Goal: Task Accomplishment & Management: Use online tool/utility

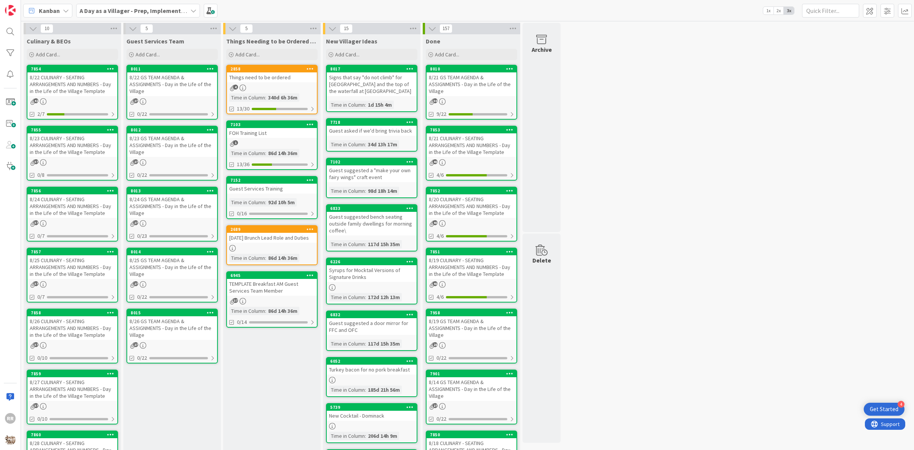
click at [59, 89] on div "8/22 CULINARY - SEATING ARRANGEMENTS AND NUMBERS - Day in the Life of the Villa…" at bounding box center [72, 84] width 90 height 24
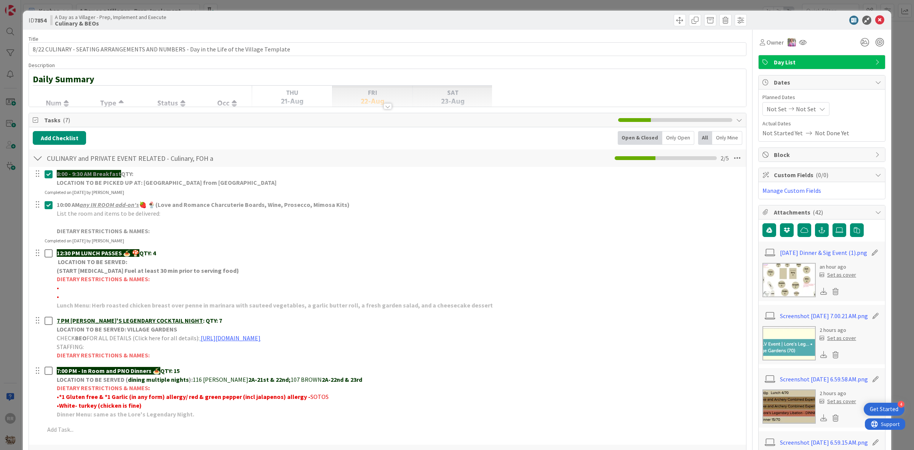
click at [773, 285] on img at bounding box center [788, 280] width 53 height 34
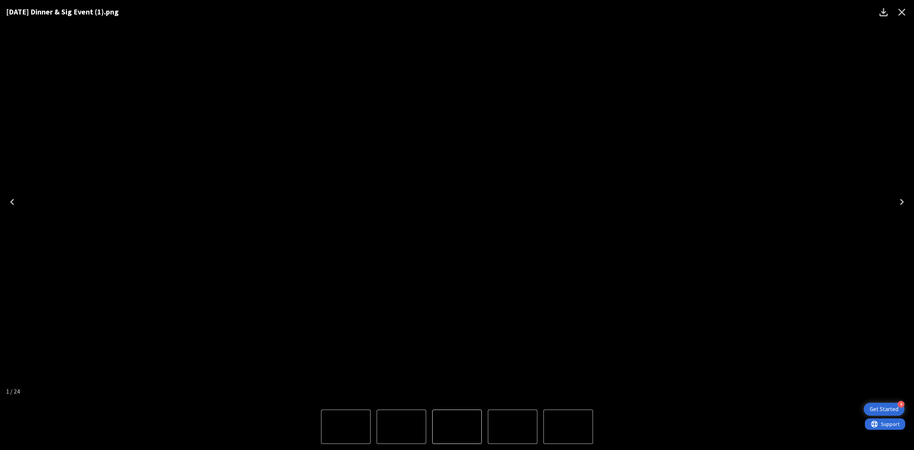
click at [904, 11] on icon "Close" at bounding box center [901, 12] width 12 height 12
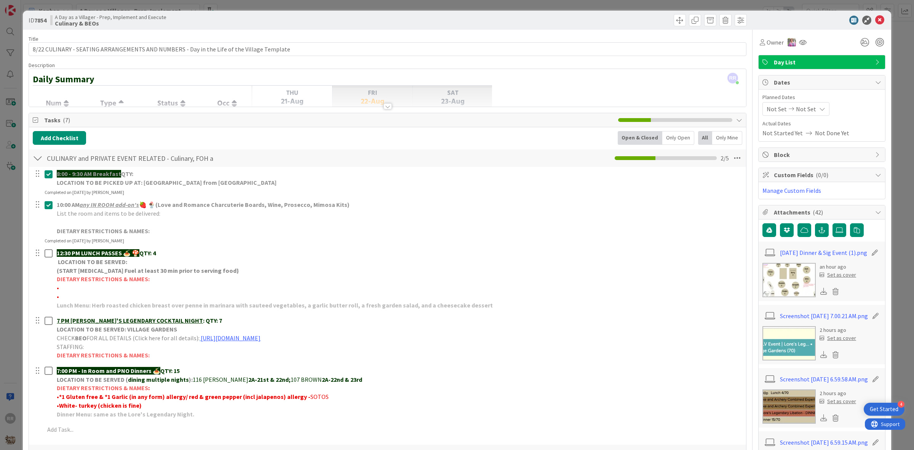
click at [776, 278] on img at bounding box center [788, 280] width 53 height 34
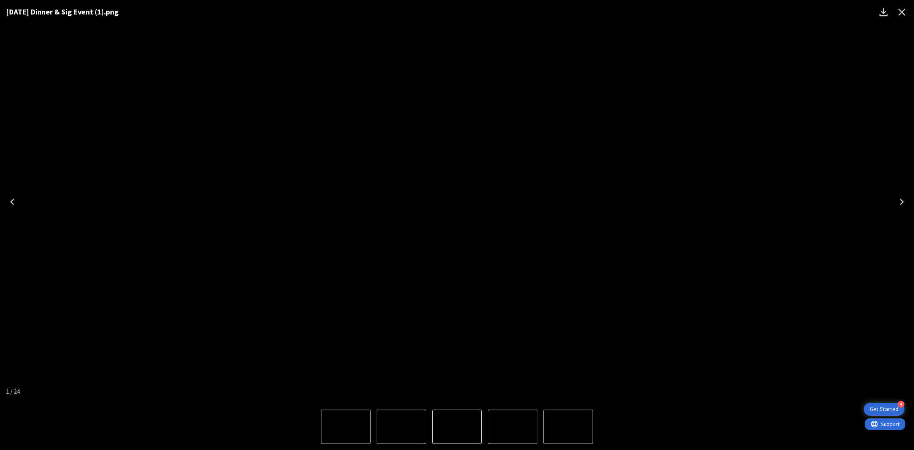
click at [905, 16] on icon "Close" at bounding box center [901, 12] width 12 height 12
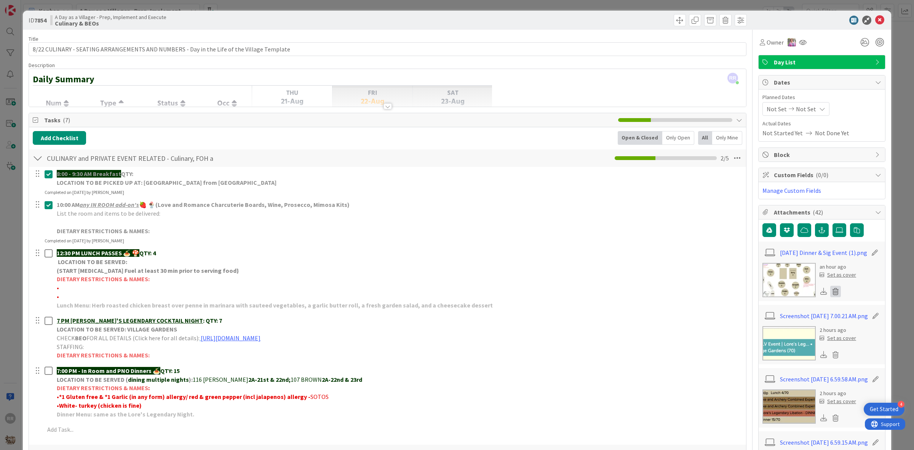
click at [830, 297] on icon at bounding box center [835, 290] width 11 height 11
click at [756, 332] on button "Delete" at bounding box center [764, 329] width 29 height 14
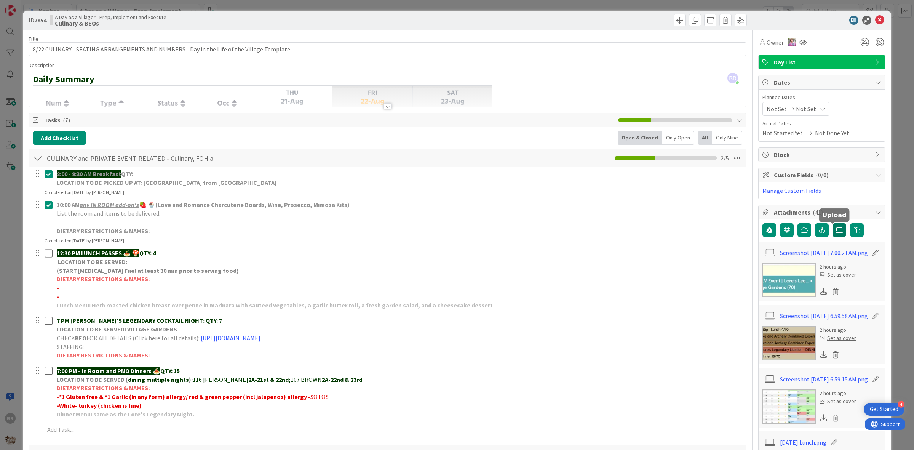
click at [835, 231] on icon at bounding box center [839, 230] width 8 height 6
click at [832, 223] on input "file" at bounding box center [832, 223] width 0 height 0
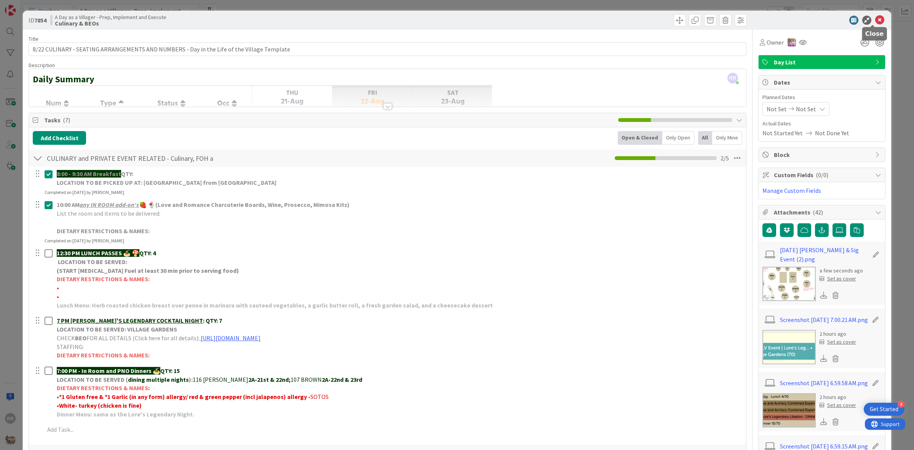
drag, startPoint x: 874, startPoint y: 18, endPoint x: 872, endPoint y: 27, distance: 9.7
click at [875, 18] on icon at bounding box center [879, 20] width 9 height 9
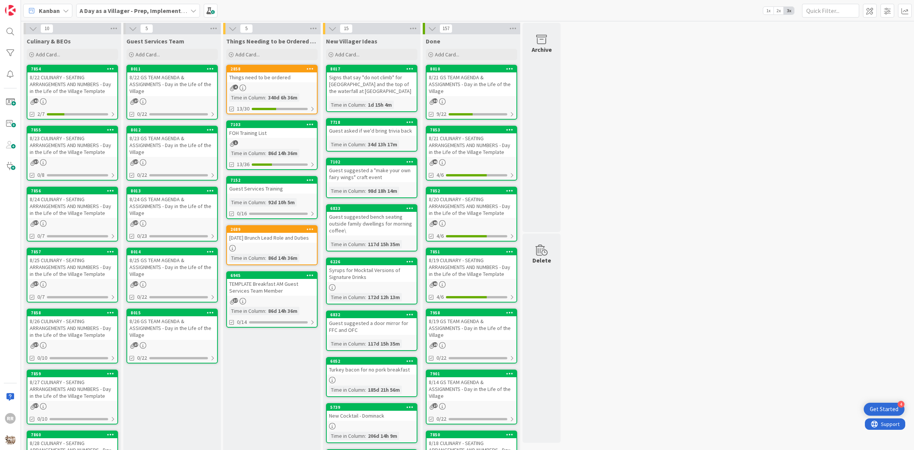
click at [177, 85] on div "8/22 GS TEAM AGENDA & ASSIGNMENTS - Day in the Life of the Village" at bounding box center [172, 84] width 90 height 24
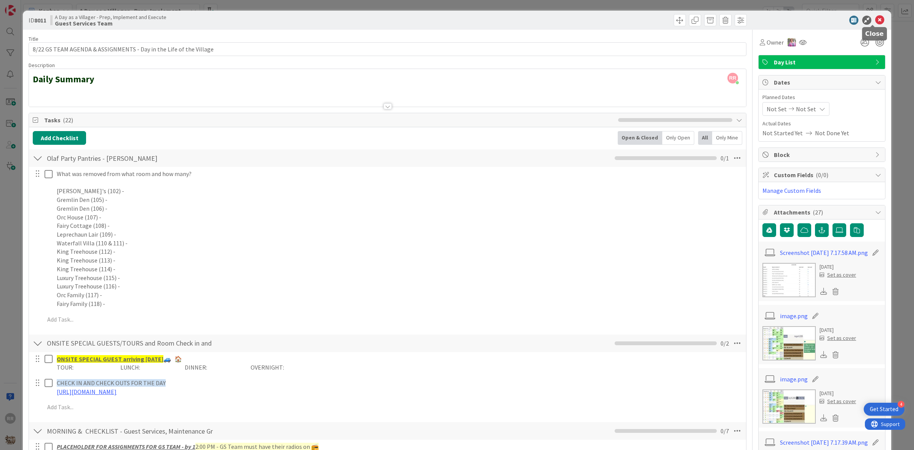
click at [875, 17] on icon at bounding box center [879, 20] width 9 height 9
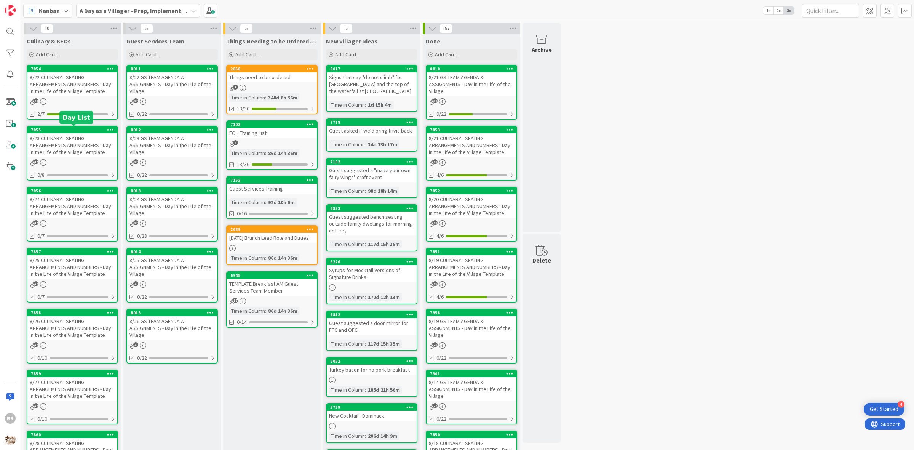
click at [51, 86] on div "8/22 CULINARY - SEATING ARRANGEMENTS AND NUMBERS - Day in the Life of the Villa…" at bounding box center [72, 84] width 90 height 24
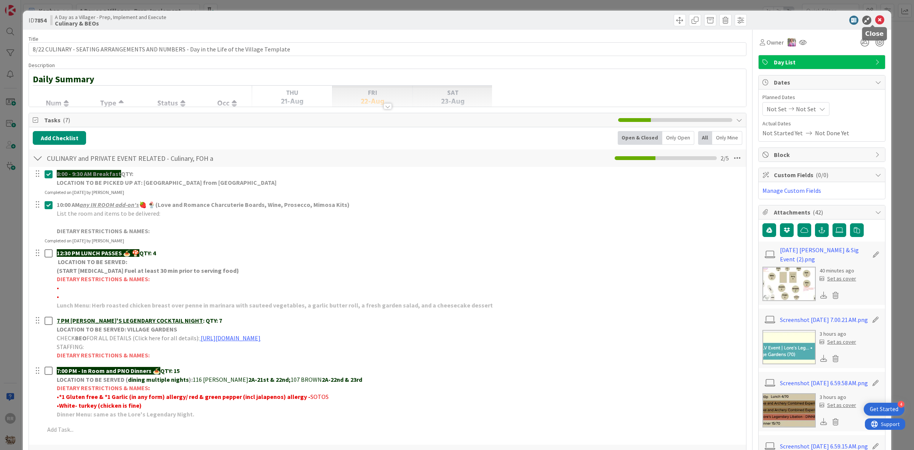
click at [875, 19] on icon at bounding box center [879, 20] width 9 height 9
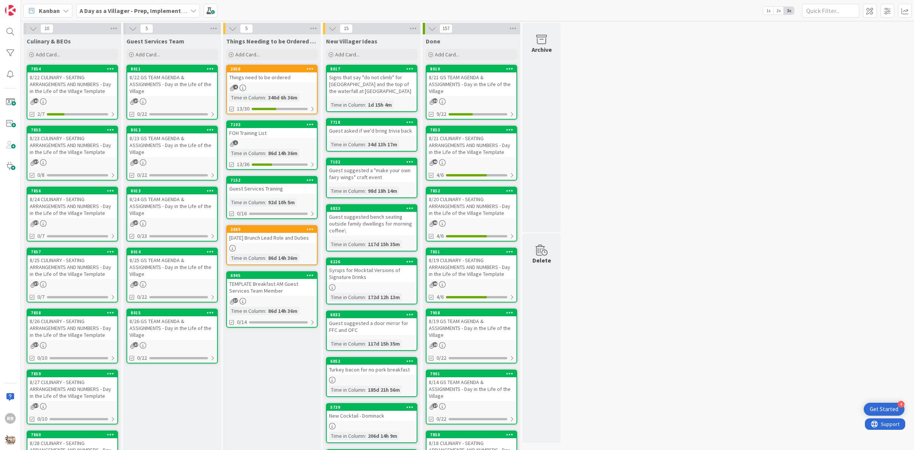
click at [73, 96] on div "8/22 CULINARY - SEATING ARRANGEMENTS AND NUMBERS - Day in the Life of the Villa…" at bounding box center [72, 84] width 90 height 24
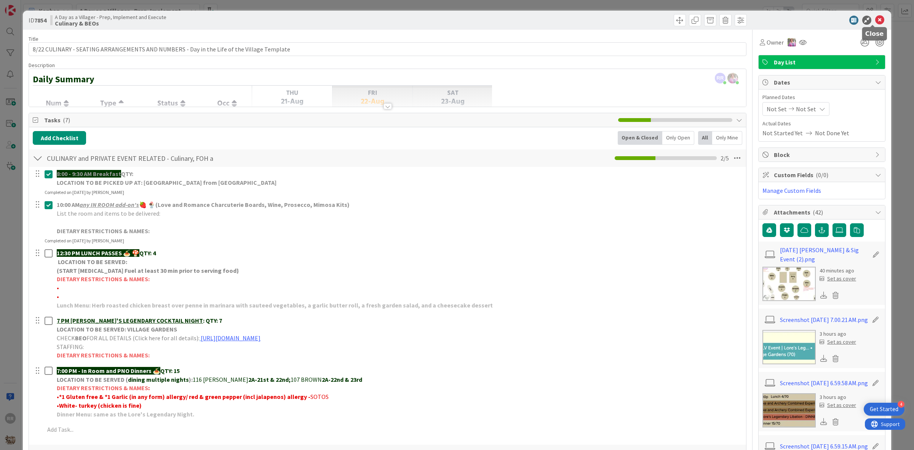
click at [875, 19] on icon at bounding box center [879, 20] width 9 height 9
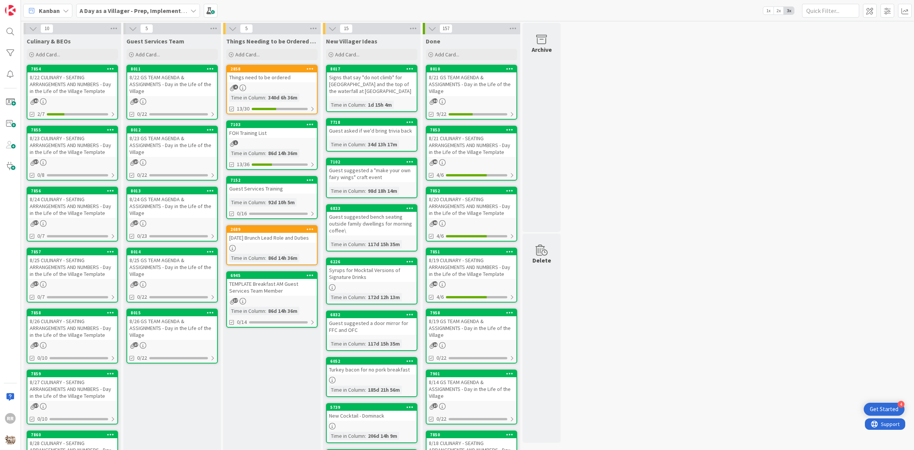
click at [147, 92] on div "8/22 GS TEAM AGENDA & ASSIGNMENTS - Day in the Life of the Village" at bounding box center [172, 84] width 90 height 24
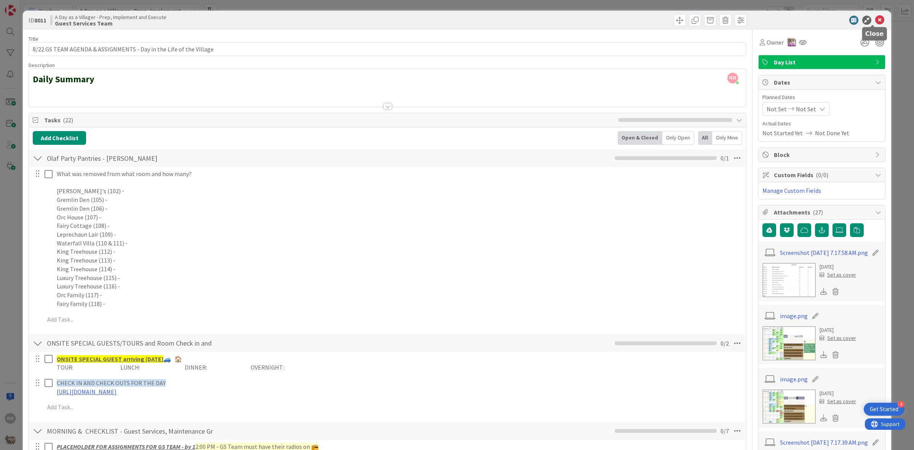
click at [875, 17] on icon at bounding box center [879, 20] width 9 height 9
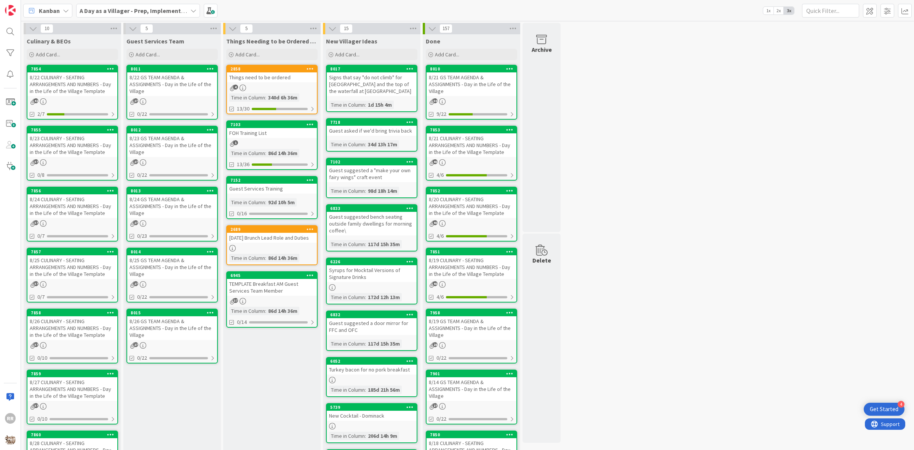
click at [97, 94] on div "8/22 CULINARY - SEATING ARRANGEMENTS AND NUMBERS - Day in the Life of the Villa…" at bounding box center [72, 84] width 90 height 24
